Goal: Information Seeking & Learning: Learn about a topic

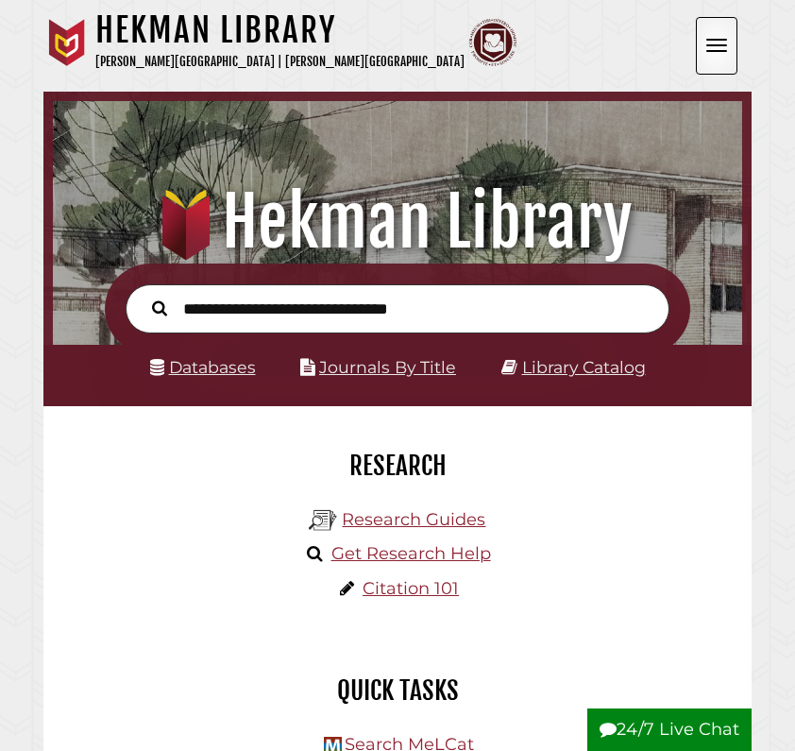
scroll to position [227, 680]
click at [384, 304] on input "text" at bounding box center [398, 309] width 544 height 50
paste input "**********"
type input "**********"
click at [160, 306] on button "Search" at bounding box center [160, 308] width 34 height 24
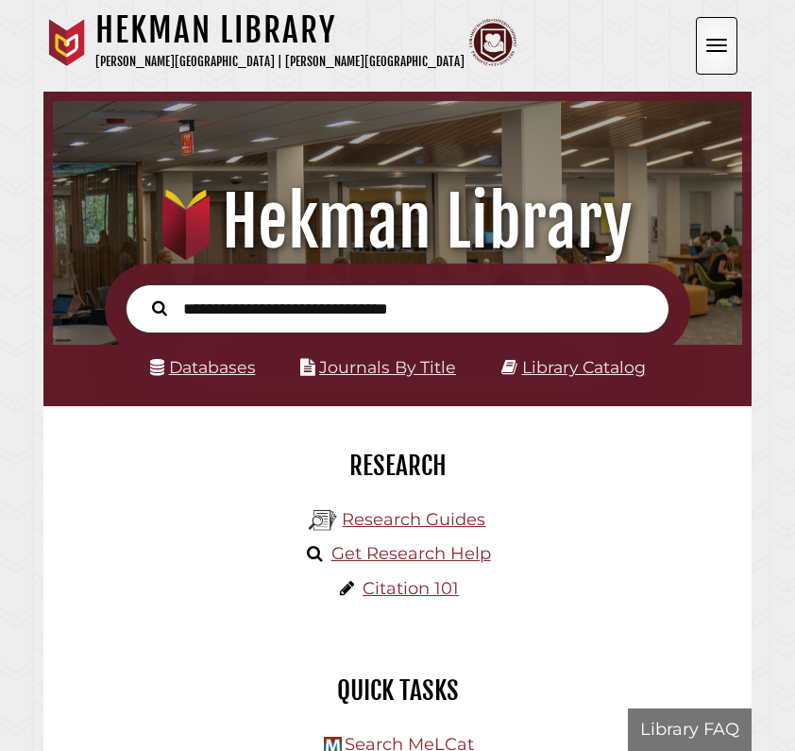
scroll to position [227, 680]
click at [288, 298] on input "text" at bounding box center [398, 309] width 544 height 50
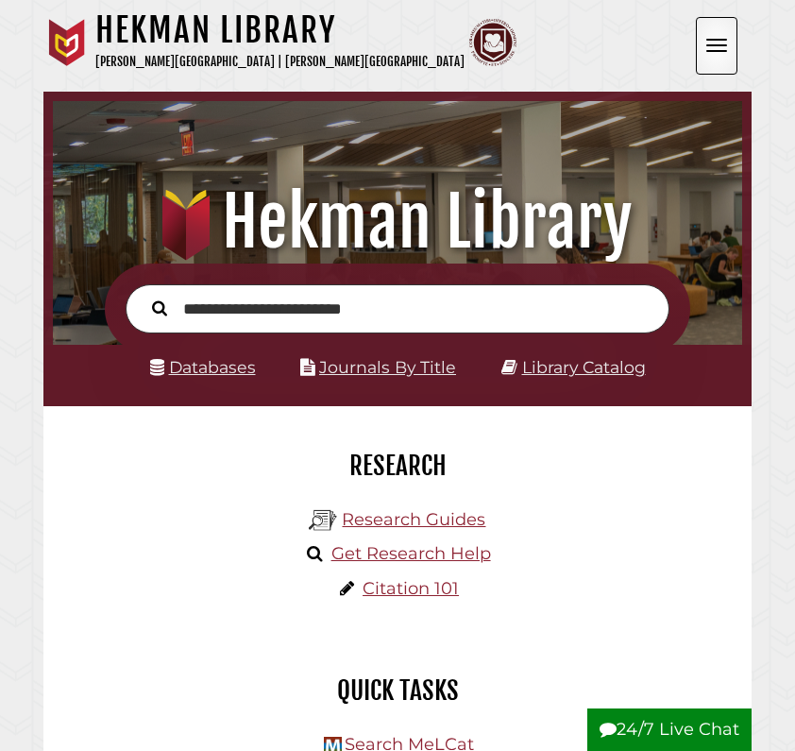
type input "**********"
click at [160, 306] on button "Search" at bounding box center [160, 308] width 34 height 24
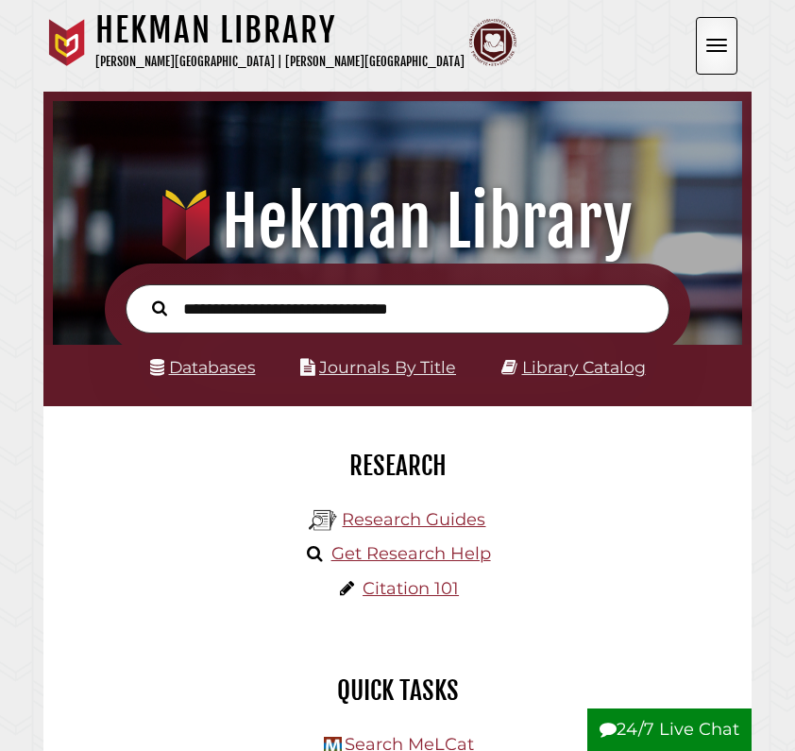
scroll to position [227, 680]
click at [247, 324] on input "text" at bounding box center [398, 309] width 544 height 50
type input "**********"
click at [160, 306] on button "Search" at bounding box center [160, 308] width 34 height 24
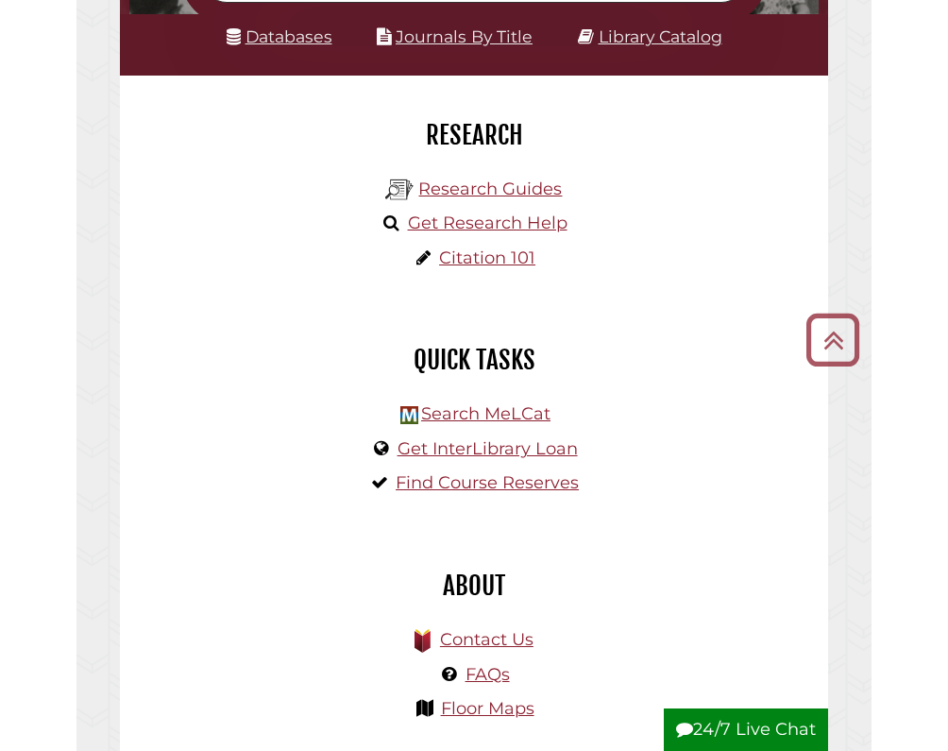
scroll to position [340, 0]
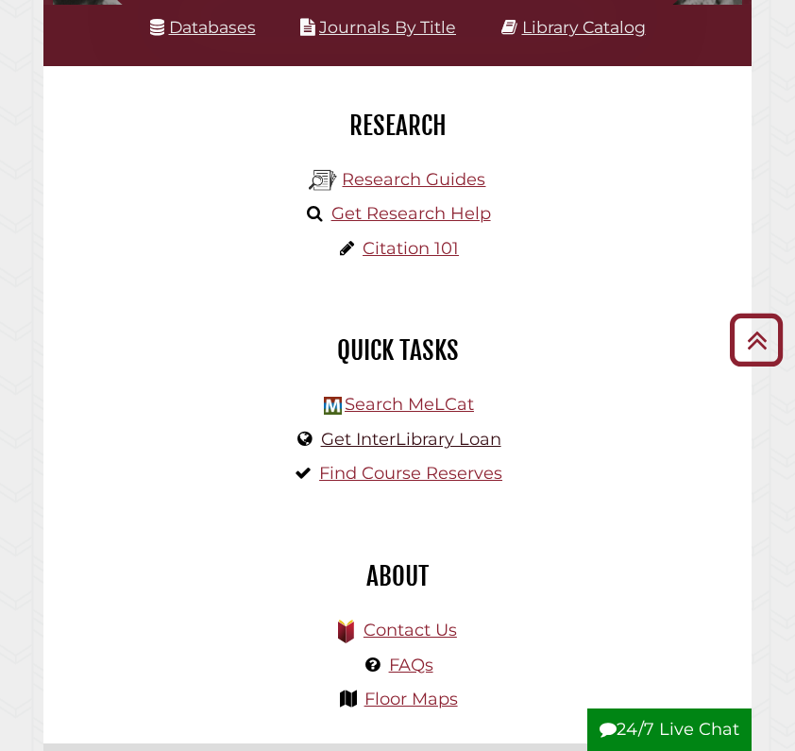
click at [464, 439] on link "Get InterLibrary Loan" at bounding box center [411, 439] width 180 height 21
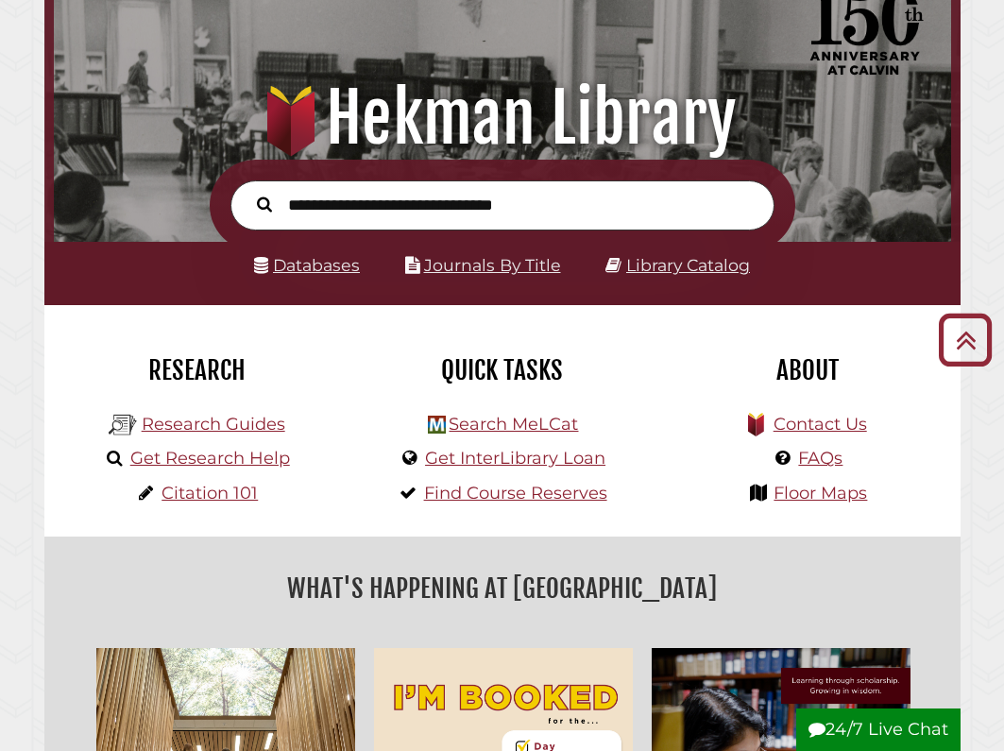
scroll to position [83, 0]
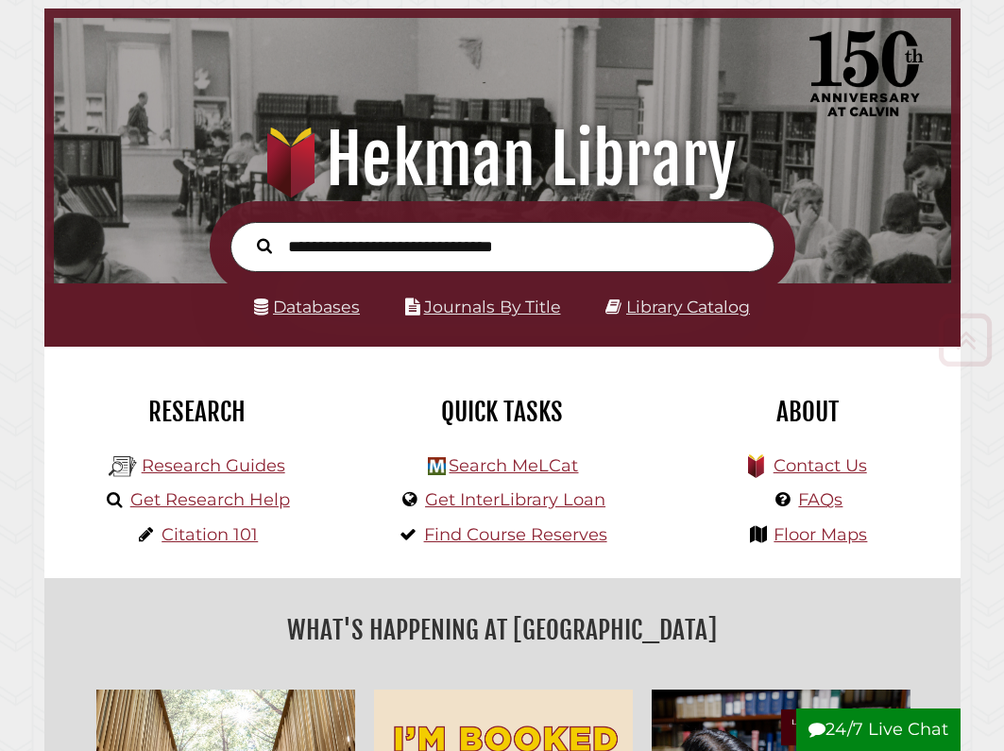
click at [554, 258] on input "text" at bounding box center [502, 247] width 544 height 50
type input "**********"
click at [264, 244] on button "Search" at bounding box center [264, 245] width 34 height 24
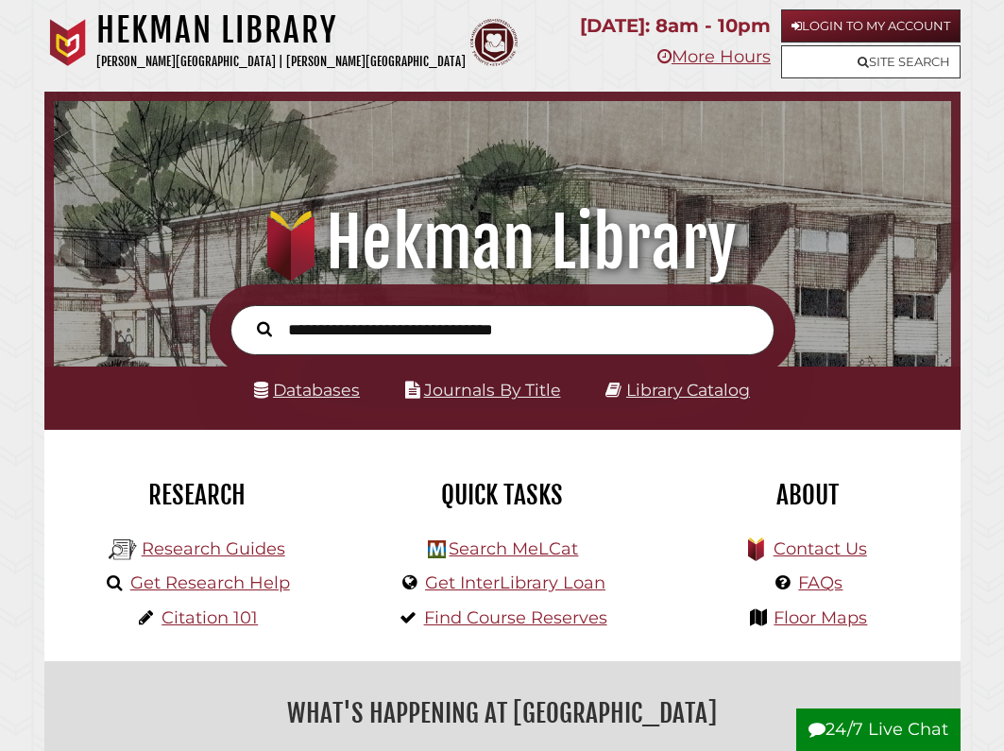
scroll to position [297, 888]
click at [488, 340] on input "text" at bounding box center [502, 330] width 544 height 50
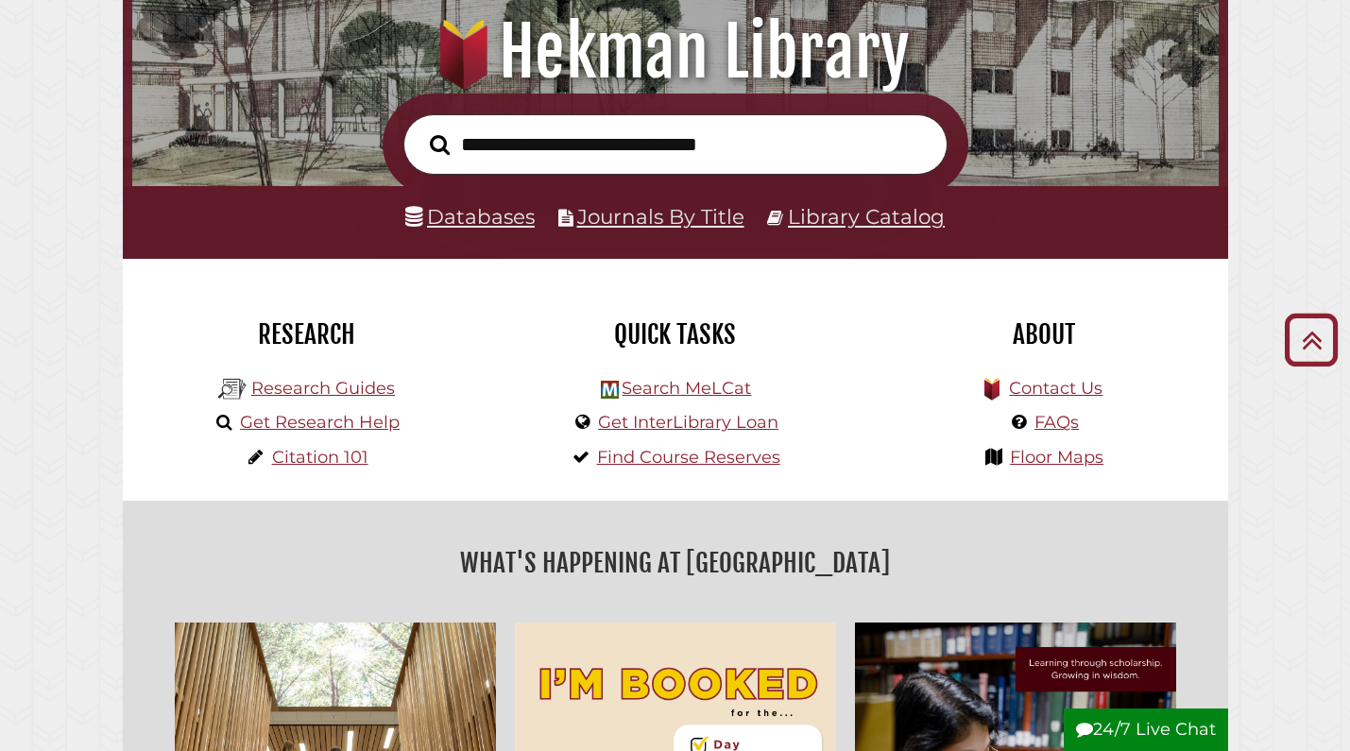
scroll to position [220, 0]
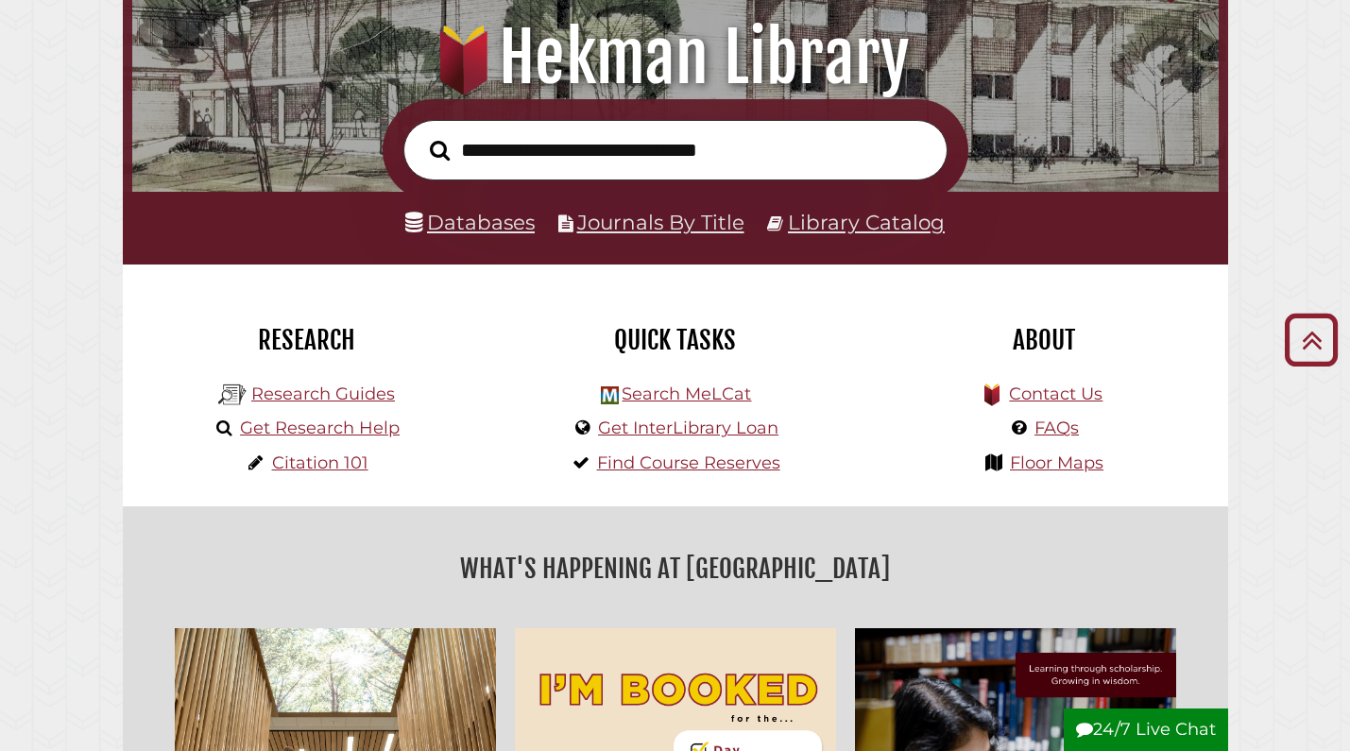
click at [471, 214] on link "Databases" at bounding box center [469, 222] width 129 height 25
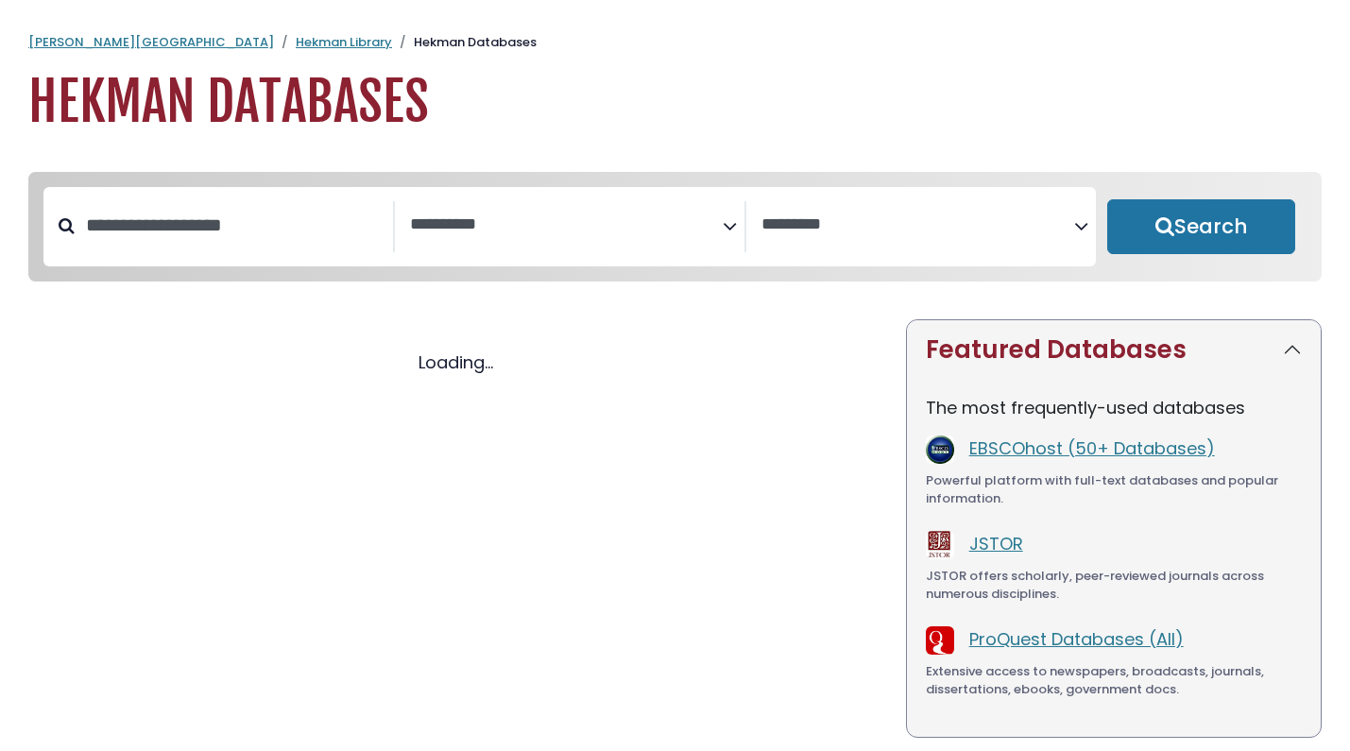
select select "Database Subject Filter"
select select "Database Vendors Filter"
select select "Database Subject Filter"
select select "Database Vendors Filter"
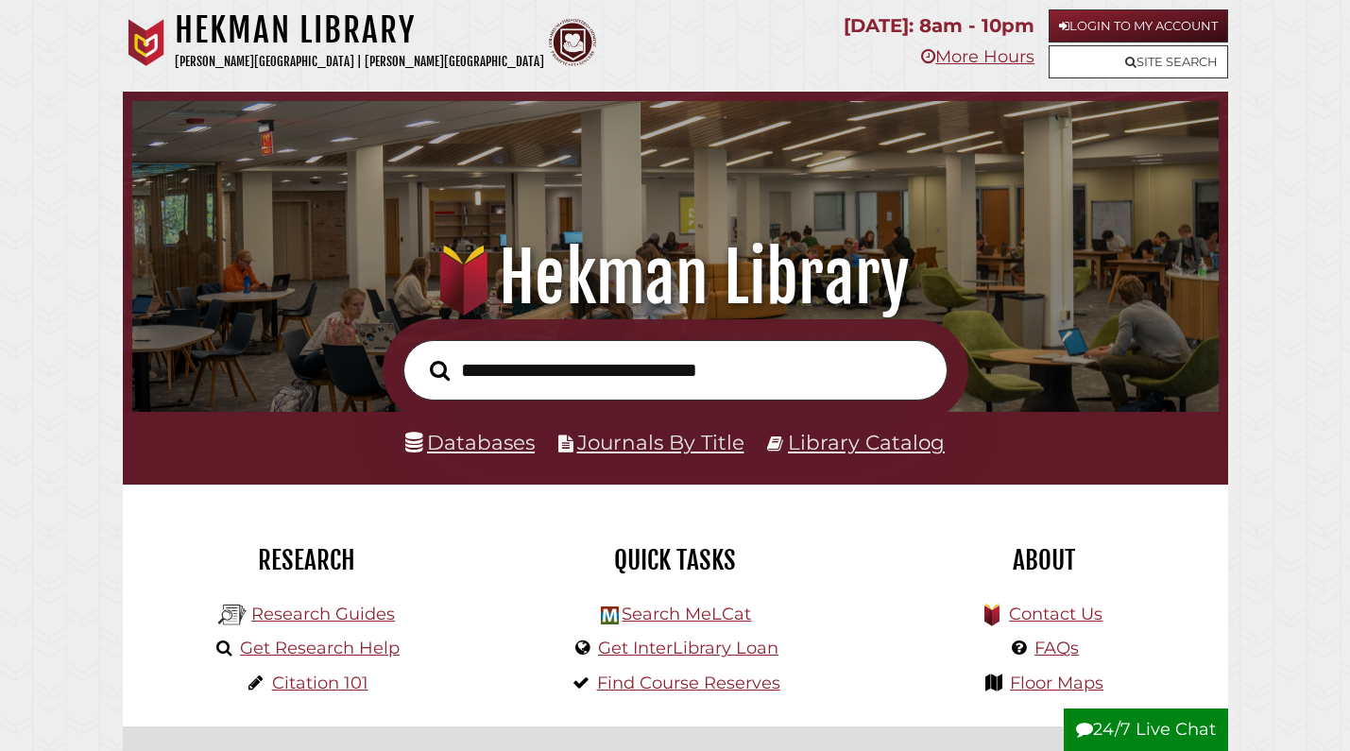
scroll to position [359, 1077]
click at [638, 382] on input "text" at bounding box center [675, 370] width 544 height 61
type input "**********"
click at [439, 368] on button "Search" at bounding box center [439, 370] width 39 height 31
